Goal: Transaction & Acquisition: Purchase product/service

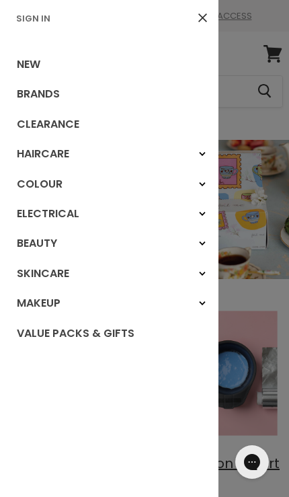
click at [28, 251] on link "Beauty" at bounding box center [109, 244] width 219 height 30
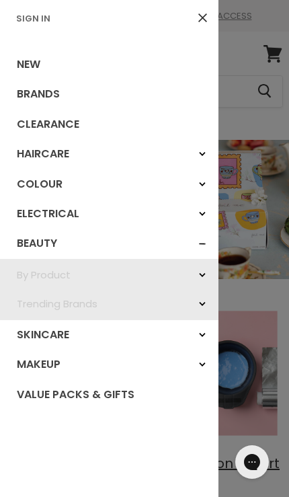
click at [120, 279] on link "By Product" at bounding box center [109, 274] width 219 height 29
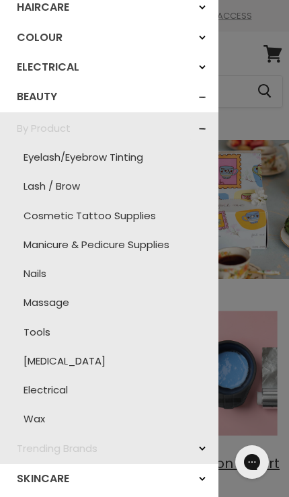
scroll to position [146, 0]
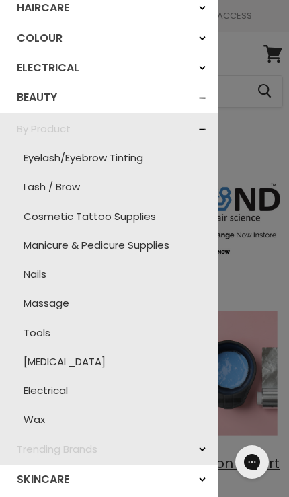
click at [91, 423] on link "Wax" at bounding box center [109, 419] width 205 height 29
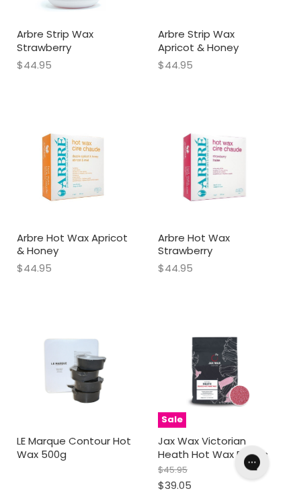
scroll to position [4084, 0]
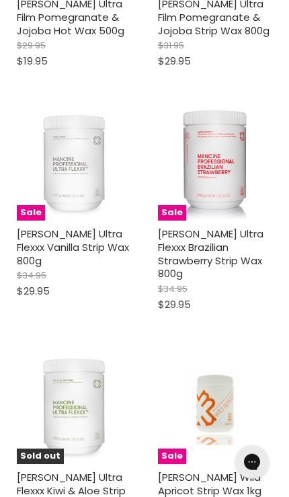
scroll to position [9384, 0]
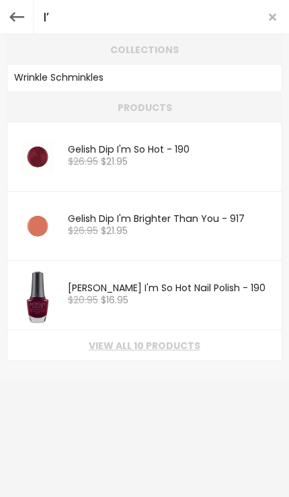
type input "I"
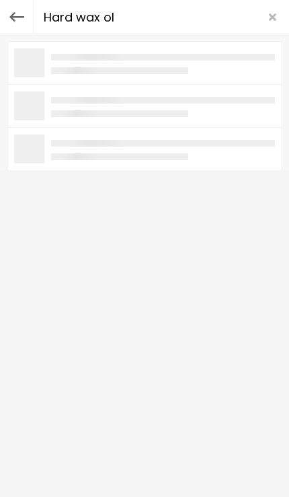
type input "Hard wax oli"
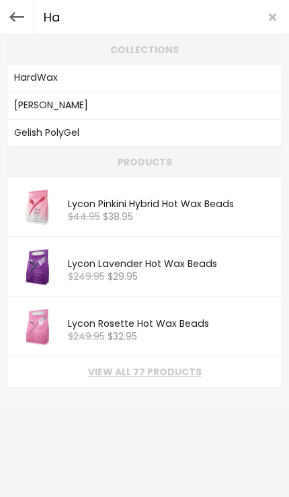
type input "H"
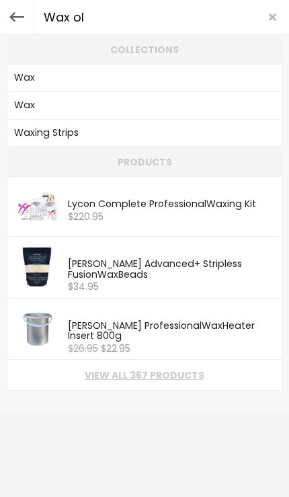
type input "Wax oli"
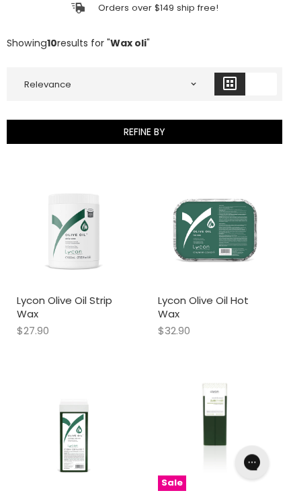
scroll to position [18, 0]
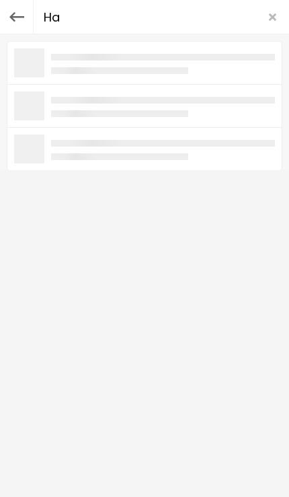
type input "H"
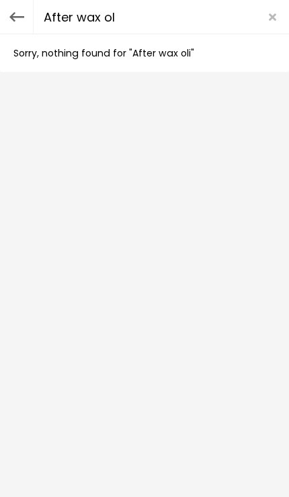
type input "After wax o"
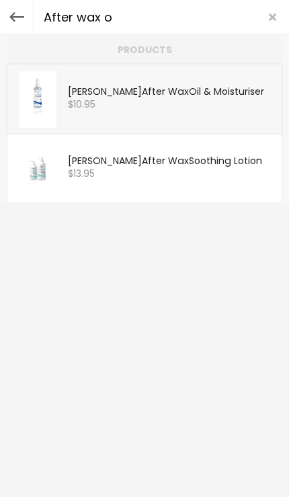
click at [189, 96] on div "Caron After Wax Oil & Moisturiser" at bounding box center [171, 93] width 207 height 12
click at [206, 98] on div "Caron After Wax Oil & Moisturiser" at bounding box center [171, 93] width 207 height 12
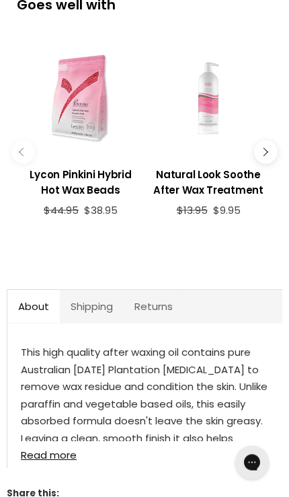
scroll to position [823, 0]
click at [209, 139] on div "Main content" at bounding box center [208, 98] width 117 height 117
click at [227, 117] on div "Main content" at bounding box center [208, 98] width 117 height 117
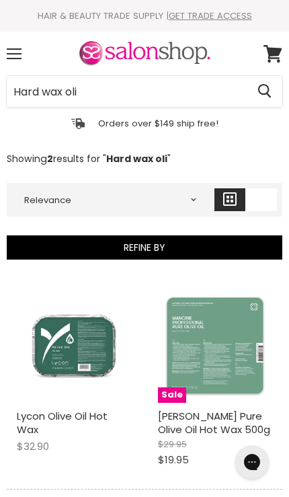
select select "price-ascending"
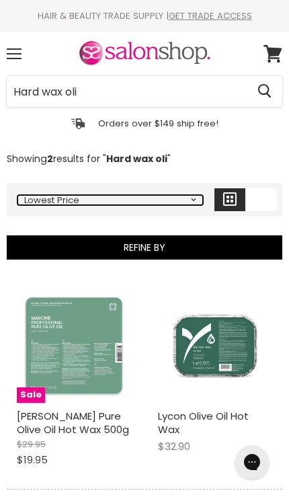
click at [186, 200] on select "Relevance Best Selling Lowest Price Highest Price Alphabetically, A-Z Alphabeti…" at bounding box center [110, 200] width 186 height 10
select select "created-descending"
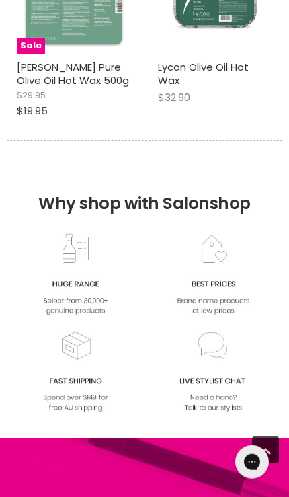
scroll to position [350, 0]
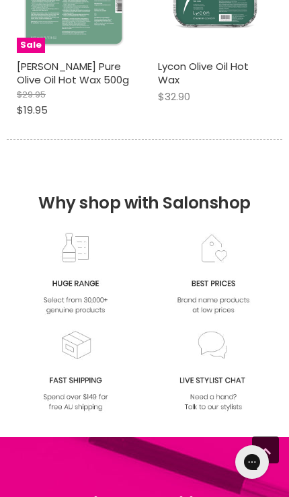
click at [213, 291] on img at bounding box center [213, 274] width 77 height 83
click at [211, 288] on img at bounding box center [213, 274] width 77 height 83
click at [215, 294] on img at bounding box center [213, 274] width 77 height 83
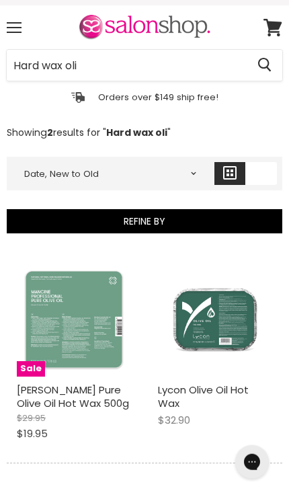
scroll to position [0, 0]
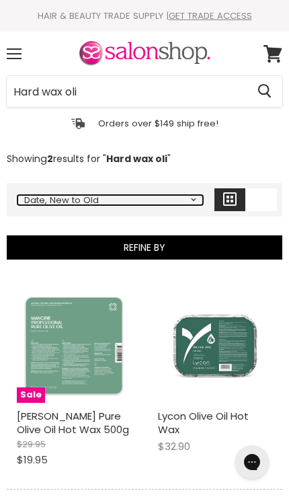
click at [196, 198] on select "Relevance Best Selling Lowest Price Highest Price Alphabetically, A-Z Alphabeti…" at bounding box center [110, 200] width 186 height 10
select select "relevance"
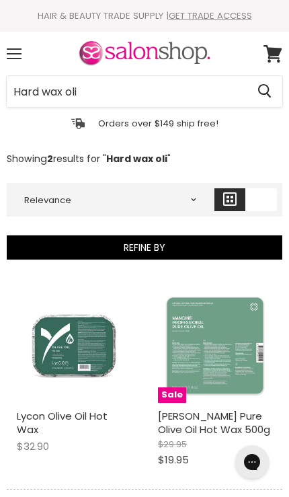
click at [8, 59] on div "Menu" at bounding box center [14, 53] width 28 height 31
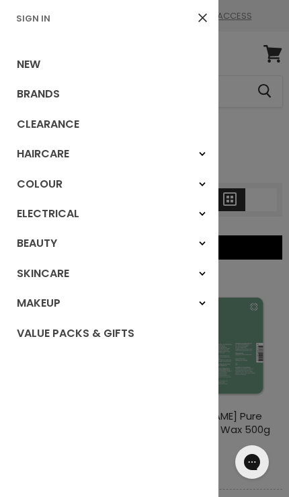
click at [24, 249] on link "Beauty" at bounding box center [109, 244] width 219 height 30
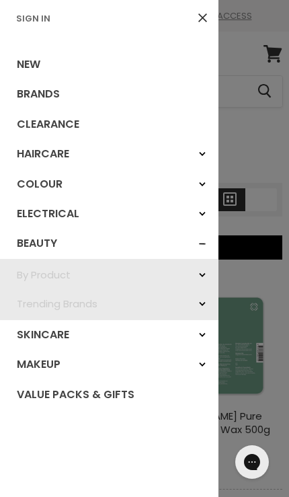
click at [34, 290] on link "Trending Brands" at bounding box center [109, 303] width 219 height 29
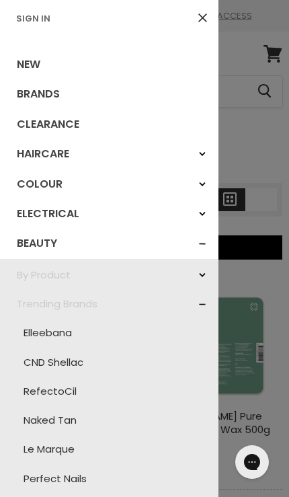
click at [32, 274] on link "By Product" at bounding box center [109, 274] width 219 height 29
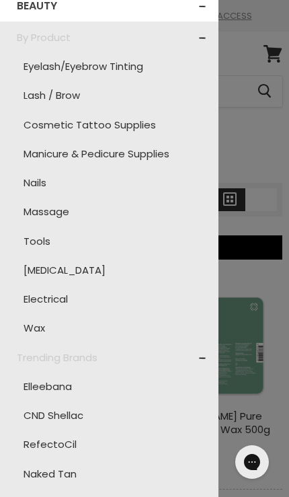
scroll to position [235, 0]
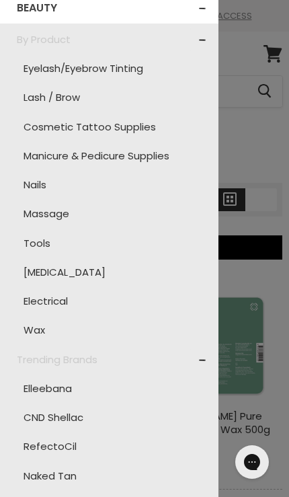
click at [35, 214] on link "Massage" at bounding box center [109, 213] width 205 height 29
click at [27, 216] on link "Massage" at bounding box center [109, 213] width 205 height 29
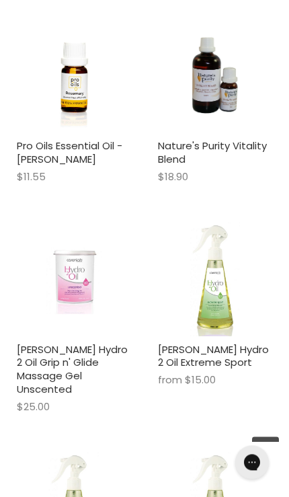
scroll to position [3022, 0]
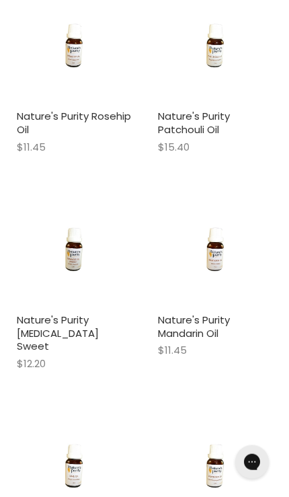
scroll to position [4630, 0]
